Goal: Transaction & Acquisition: Purchase product/service

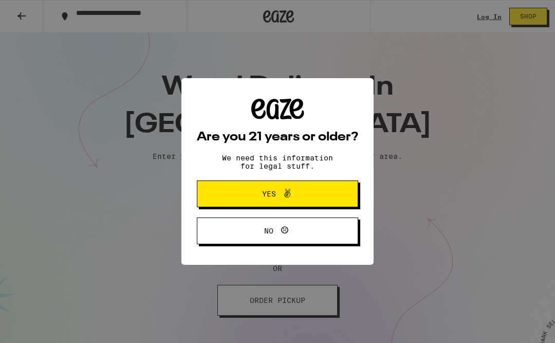
click at [298, 191] on span "Yes" at bounding box center [278, 193] width 78 height 13
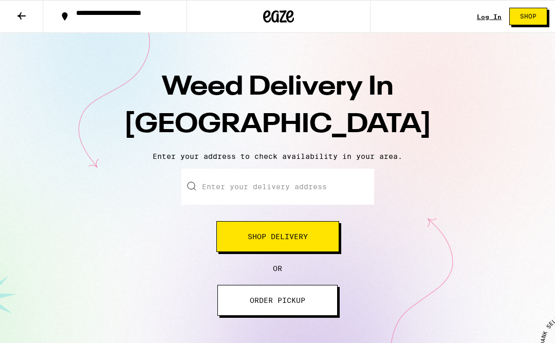
click at [268, 184] on input "Enter your delivery address" at bounding box center [278, 187] width 193 height 36
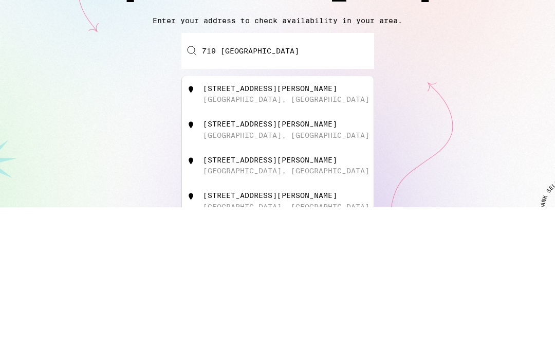
click at [303, 220] on div "719 San Luis Obispo Place" at bounding box center [270, 224] width 134 height 8
type input "719 San Luis Obispo Place, San Diego, CA"
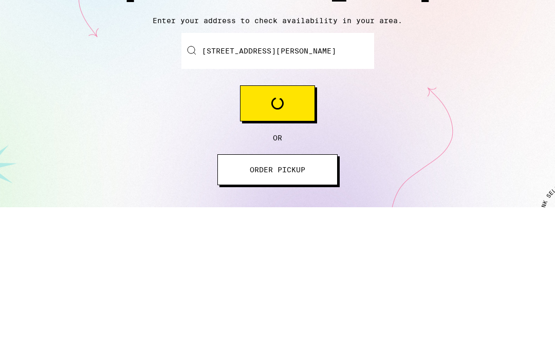
scroll to position [136, 0]
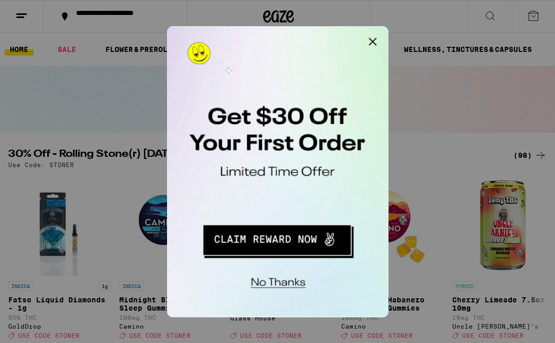
click at [250, 161] on button "Redirect to URL" at bounding box center [238, 163] width 128 height 26
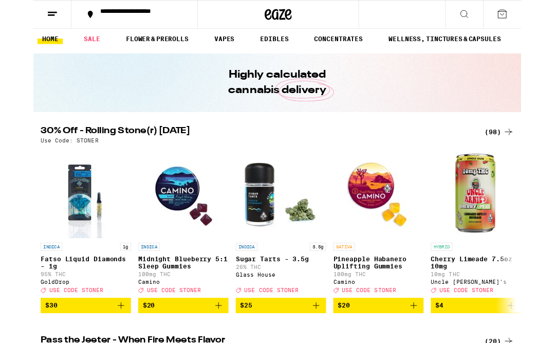
scroll to position [6, 0]
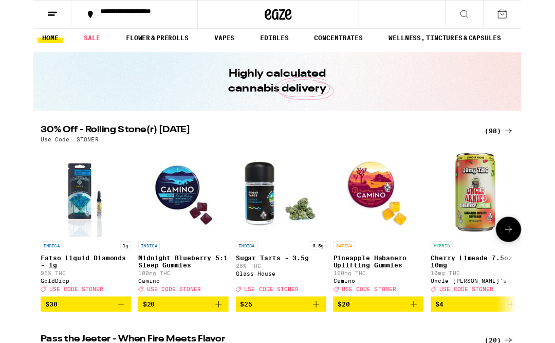
click at [181, 233] on img "Open page for Midnight Blueberry 5:1 Sleep Gummies from Camino" at bounding box center [170, 218] width 103 height 103
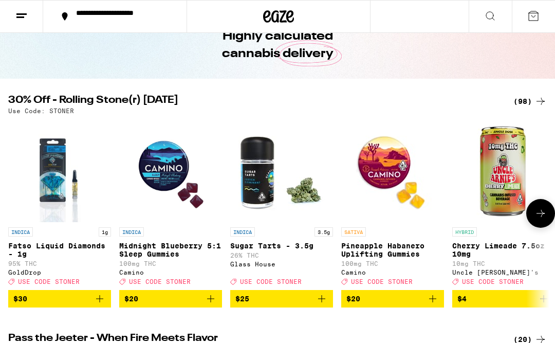
scroll to position [7, 0]
